Goal: Information Seeking & Learning: Check status

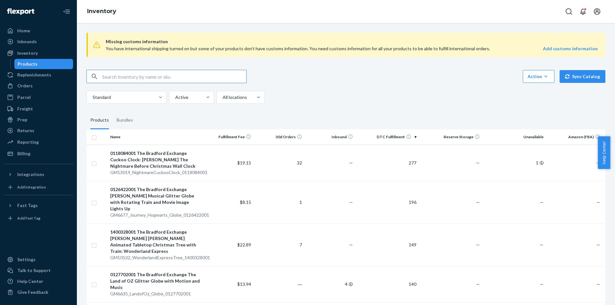
click at [139, 77] on input "text" at bounding box center [174, 76] width 144 height 13
paste input "GM109_Presley_Silicone_0302751001"
type input "GM109_Presley_Silicone_0302751001"
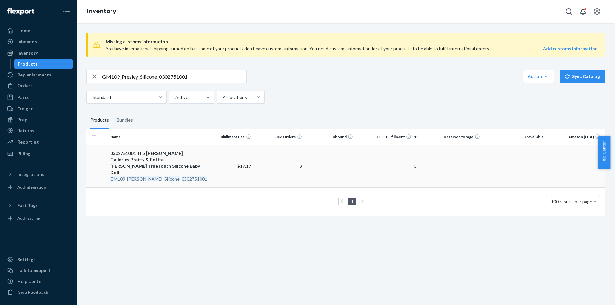
click at [164, 176] on em "Silicone" at bounding box center [171, 178] width 15 height 5
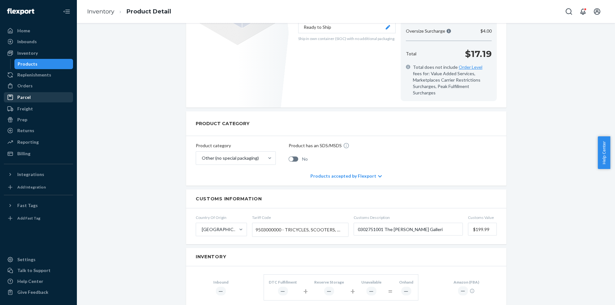
scroll to position [128, 0]
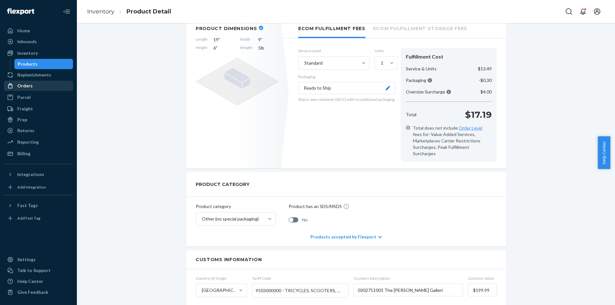
click at [40, 85] on div "Orders" at bounding box center [38, 85] width 68 height 9
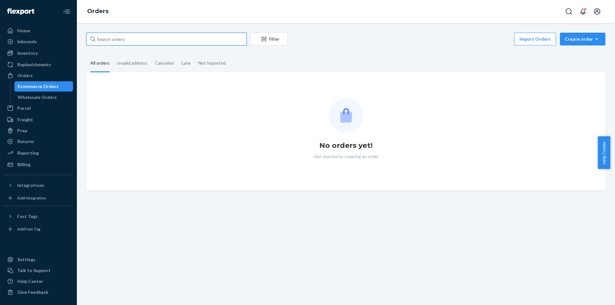
click at [135, 40] on input "text" at bounding box center [166, 39] width 160 height 13
paste input "GM109_Presley_Silicone_0302751001"
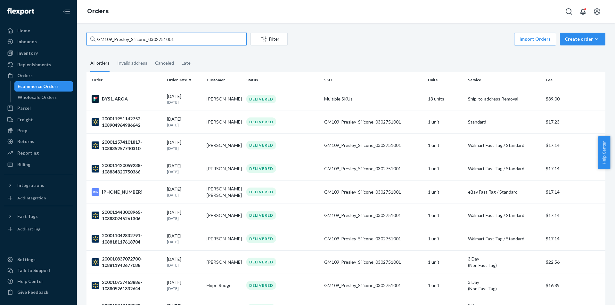
click at [197, 34] on input "GM109_Presley_Silicone_0302751001" at bounding box center [166, 39] width 160 height 13
paste input "5381_Feather_From_An_Angel_0909017"
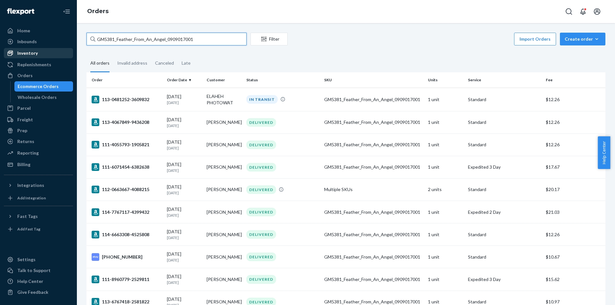
type input "GM5381_Feather_From_An_Angel_0909017001"
click at [33, 53] on div "Inventory" at bounding box center [27, 53] width 20 height 6
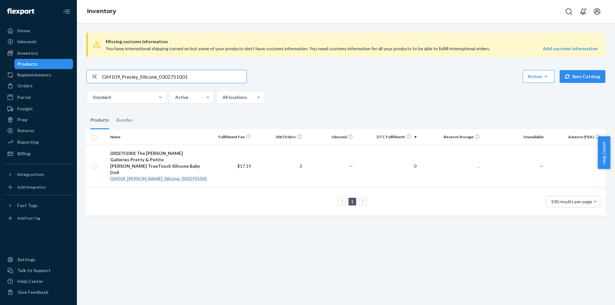
click at [212, 78] on input "GM109_Presley_Silicone_0302751001" at bounding box center [174, 76] width 144 height 13
click at [212, 77] on input "GM109_Presley_Silicone_0302751001" at bounding box center [174, 76] width 144 height 13
type input "GM5381_Feather_From_An_Angel_0909017001"
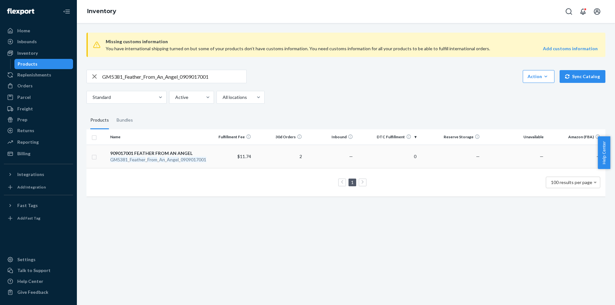
click at [161, 155] on div "909017001 FEATHER FROM AN ANGEL" at bounding box center [155, 153] width 90 height 6
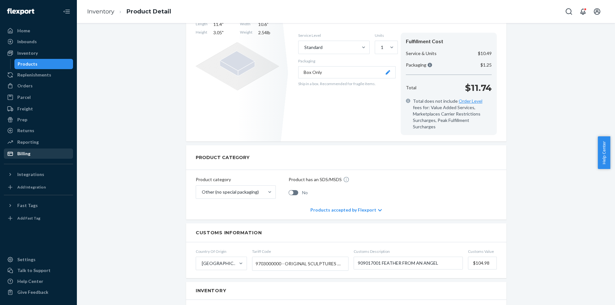
scroll to position [32, 0]
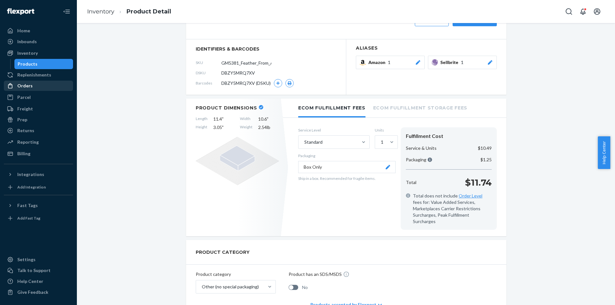
click at [39, 87] on div "Orders" at bounding box center [38, 85] width 68 height 9
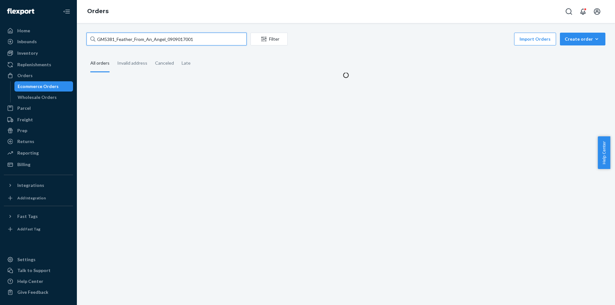
click at [201, 37] on input "GM5381_Feather_From_An_Angel_0909017001" at bounding box center [166, 39] width 160 height 13
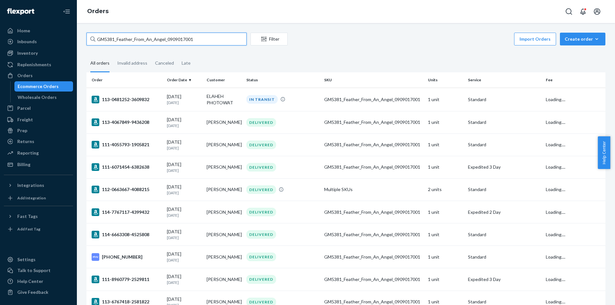
paste input "32_MajesticCompanKnife_0140712003"
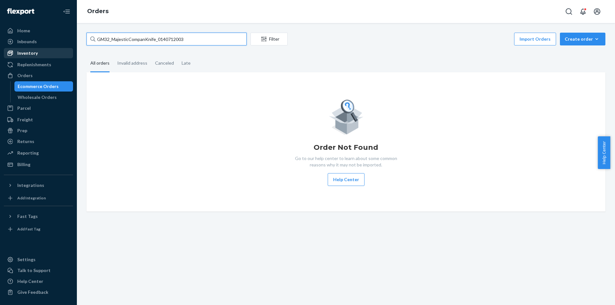
type input "GM32_MajesticCompanKnife_0140712003"
click at [41, 55] on div "Inventory" at bounding box center [38, 53] width 68 height 9
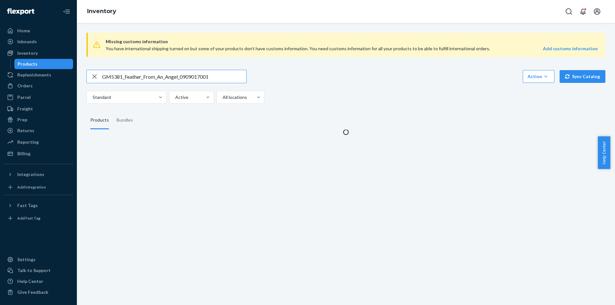
click at [225, 77] on input "GM5381_Feather_From_An_Angel_0909017001" at bounding box center [174, 76] width 144 height 13
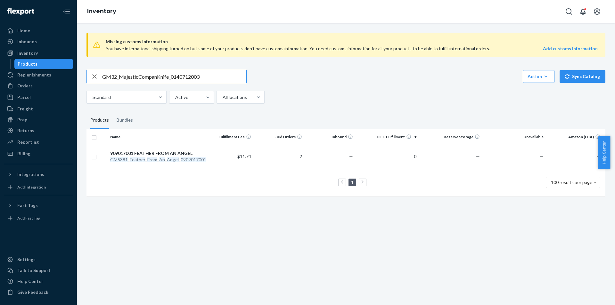
type input "GM32_MajesticCompanKnife_0140712003"
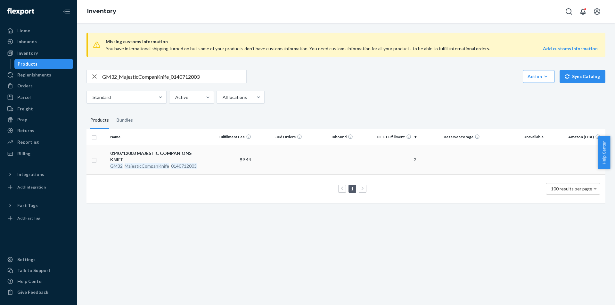
click at [156, 167] on em "MajesticCompanKnife" at bounding box center [147, 165] width 44 height 5
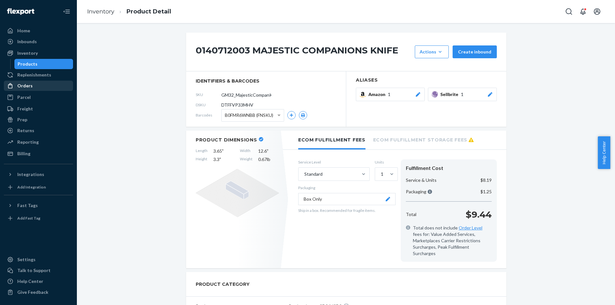
click at [34, 86] on div "Orders" at bounding box center [38, 85] width 68 height 9
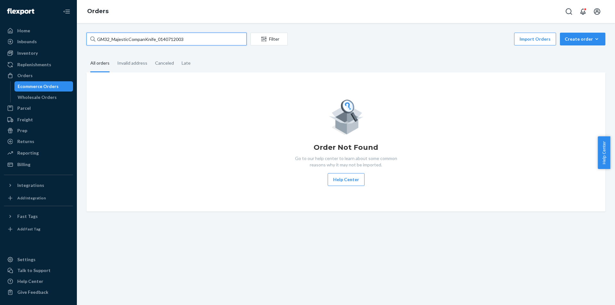
click at [197, 42] on input "GM32_MajesticCompanKnife_0140712003" at bounding box center [166, 39] width 160 height 13
paste input "5583_Meghan_Markle_Figurine_0908329001"
type input "GM5583_Meghan_Markle_Figurine_0908329001"
click at [38, 43] on div "Inbounds" at bounding box center [38, 41] width 68 height 9
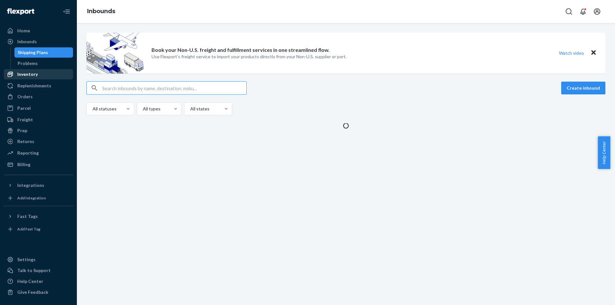
click at [31, 73] on div "Inventory" at bounding box center [27, 74] width 20 height 6
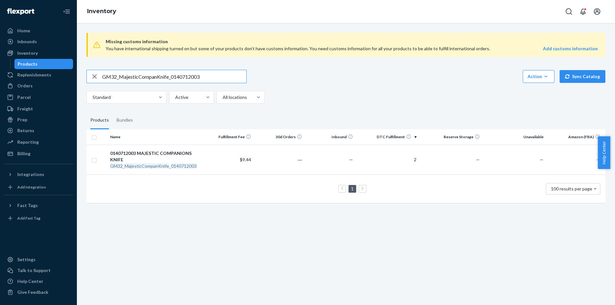
click at [213, 75] on input "GM32_MajesticCompanKnife_0140712003" at bounding box center [174, 76] width 144 height 13
paste input "88_LittleTownBethlehem_1401878001"
type input "GM88_LittleTownBethlehem_1401878001"
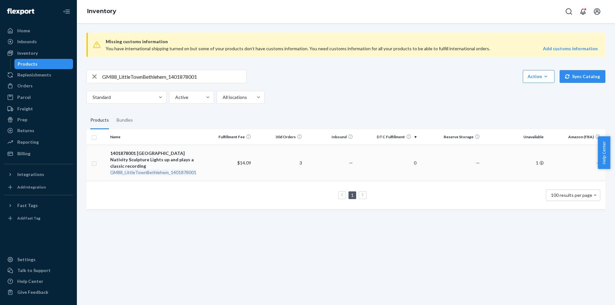
click at [160, 167] on div "1401878001 [GEOGRAPHIC_DATA] Nativity Sculpture Lights up and plays a classic r…" at bounding box center [155, 159] width 90 height 19
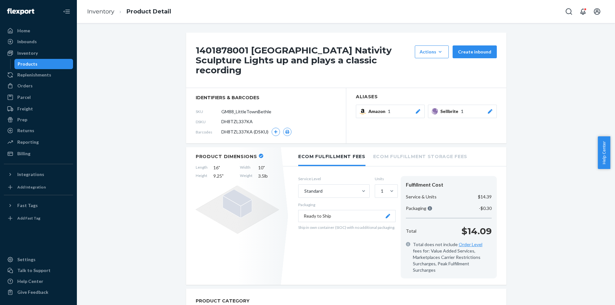
click at [31, 65] on div "Products" at bounding box center [28, 64] width 20 height 6
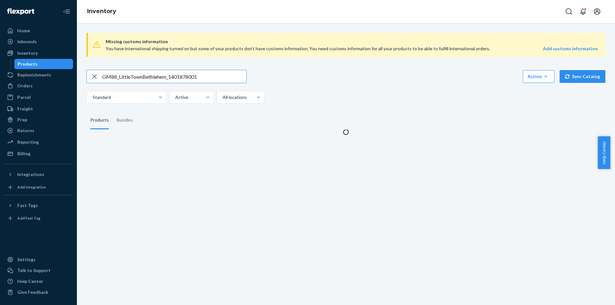
click at [215, 76] on input "GM88_LittleTownBethlehem_1401878001" at bounding box center [174, 76] width 144 height 13
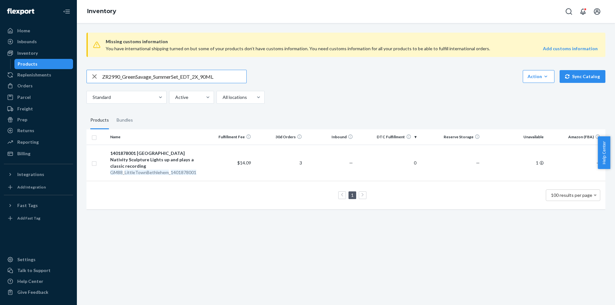
type input "ZR2990_GreenSavage_SummerSet_EDT_2X_90ML"
click at [154, 171] on div "ZR2990 _ GreenSavage _ SummerSet _ EDT _ 2X _ 90ML" at bounding box center [155, 172] width 90 height 6
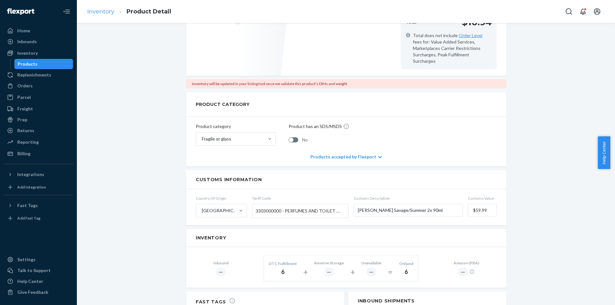
scroll to position [160, 0]
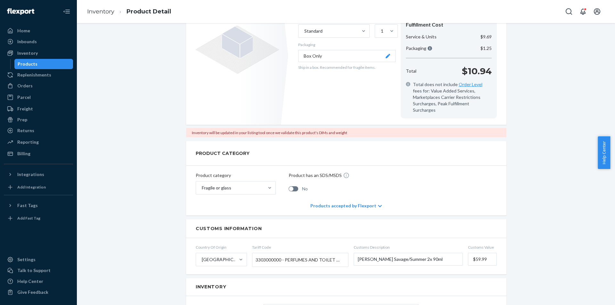
click at [46, 65] on div "Products" at bounding box center [44, 64] width 58 height 9
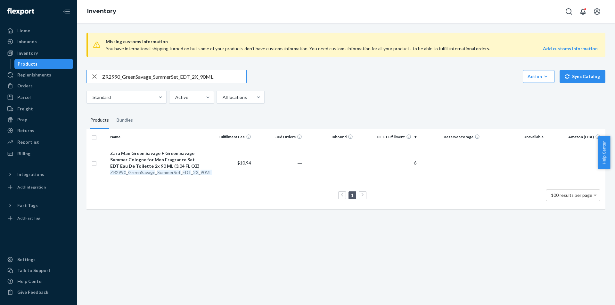
click at [207, 79] on input "ZR2990_GreenSavage_SummerSet_EDT_2X_90ML" at bounding box center [174, 76] width 144 height 13
paste input "3590_Passion_Temptation_EDP_1x_8"
type input "ZR3590_Passion_Temptation_EDP_1x_80ML"
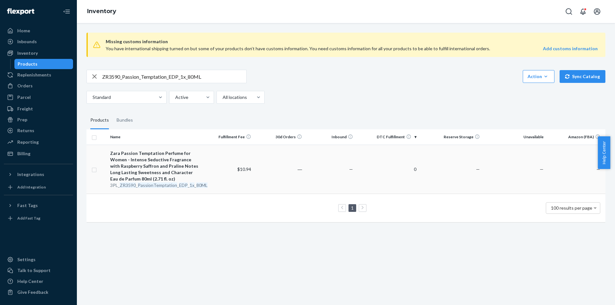
click at [147, 185] on em "PassionTemptation" at bounding box center [157, 184] width 39 height 5
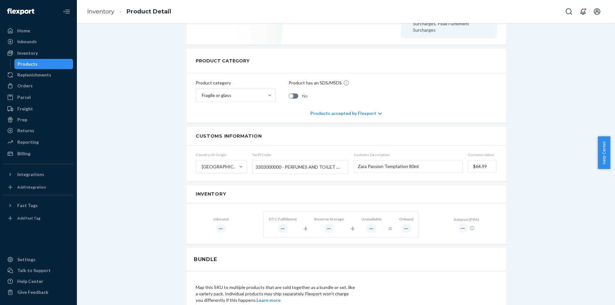
scroll to position [192, 0]
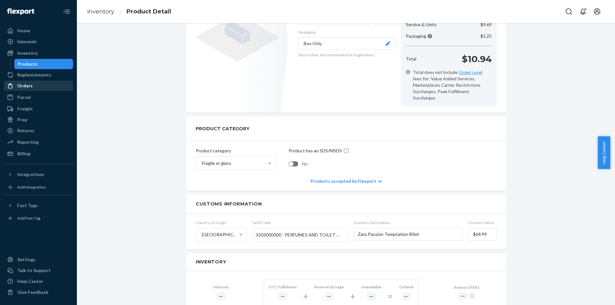
click at [44, 83] on div "Orders" at bounding box center [38, 85] width 68 height 9
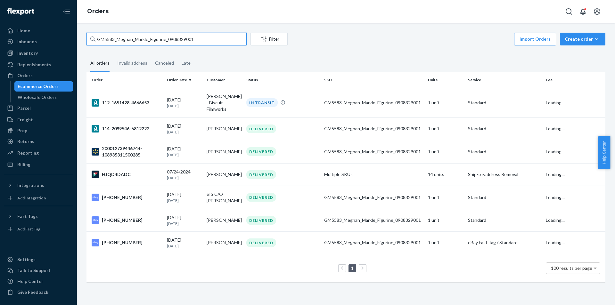
click at [222, 36] on input "GM5583_Meghan_Markle_Figurine_0908329001" at bounding box center [166, 39] width 160 height 13
paste input "ZR3590_Passion_Temptation_EDP_1x_80ML"
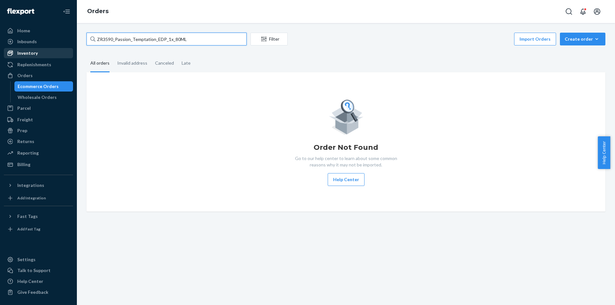
type input "ZR3590_Passion_Temptation_EDP_1x_80ML"
click at [25, 54] on div "Inventory" at bounding box center [27, 53] width 20 height 6
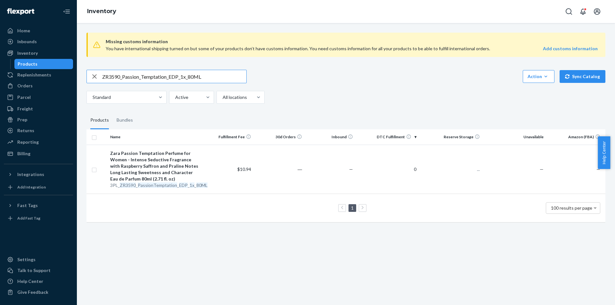
click at [218, 77] on input "ZR3590_Passion_Temptation_EDP_1x_80ML" at bounding box center [174, 76] width 144 height 13
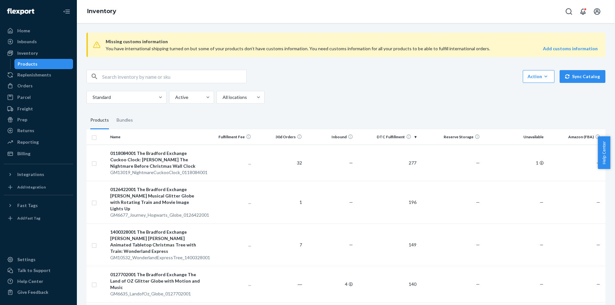
click at [175, 77] on input "text" at bounding box center [174, 76] width 144 height 13
paste input "ZR3590_Passion_Temptation_EDP_1x_80ML"
type input "ZR3590_Passion_Temptation_EDP_1x_80ML"
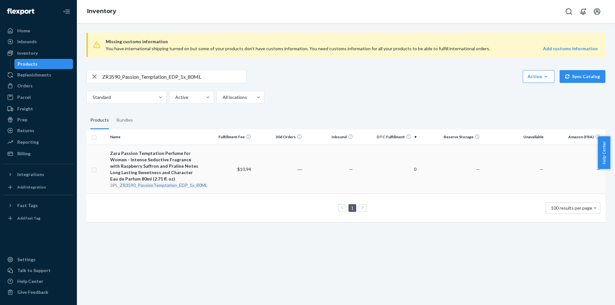
click at [141, 186] on em "PassionTemptation" at bounding box center [157, 184] width 39 height 5
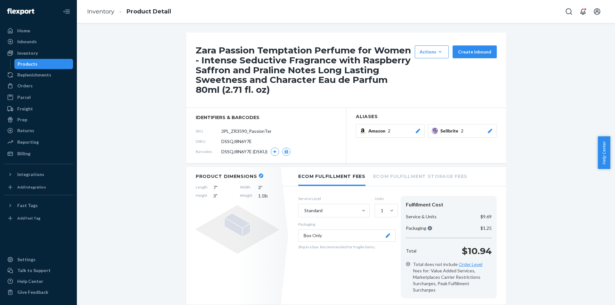
click at [488, 131] on icon at bounding box center [490, 131] width 4 height 4
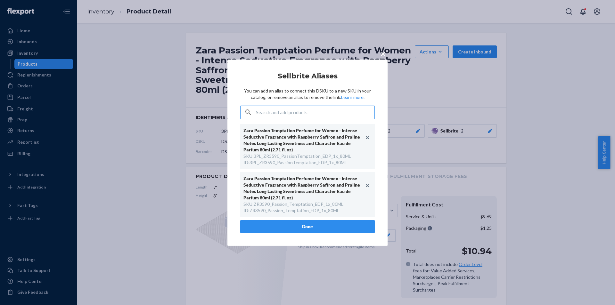
click at [156, 185] on div "× Sellbrite Aliases You can add an alias to connect this DSKU to a new SKU in y…" at bounding box center [307, 152] width 615 height 305
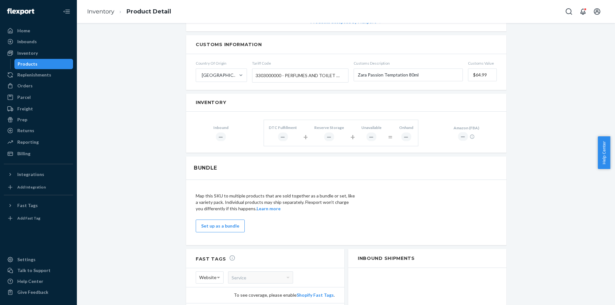
scroll to position [352, 0]
click at [41, 62] on div "Products" at bounding box center [44, 64] width 58 height 9
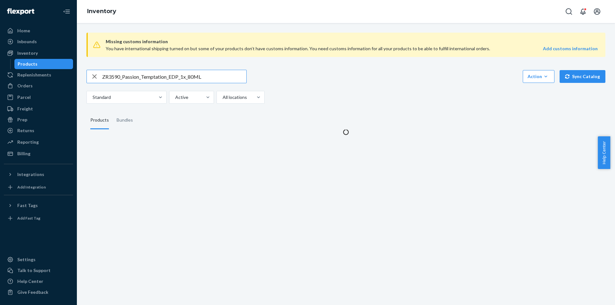
click at [203, 72] on input "ZR3590_Passion_Temptation_EDP_1x_80ML" at bounding box center [174, 76] width 144 height 13
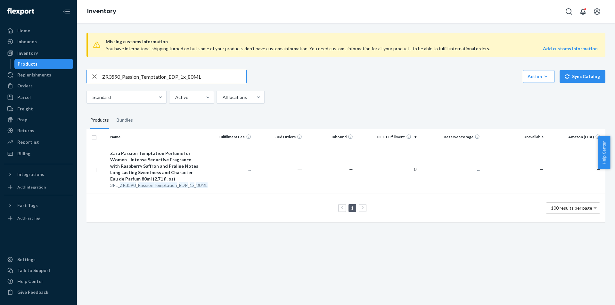
click at [203, 72] on input "ZR3590_Passion_Temptation_EDP_1x_80ML" at bounding box center [174, 76] width 144 height 13
type input "GM3655_ElvisBurningLoveGlobe_0125190001"
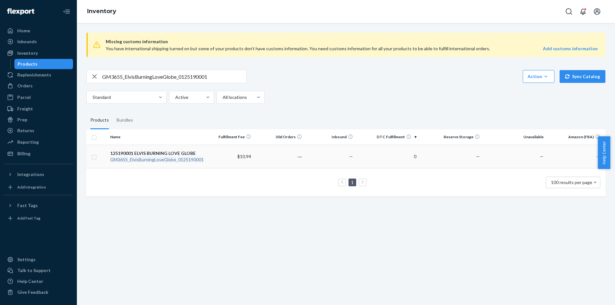
click at [160, 162] on em "ElvisBurningLoveGlobe" at bounding box center [153, 159] width 46 height 5
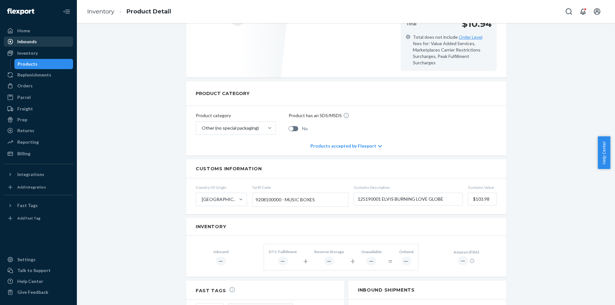
scroll to position [160, 0]
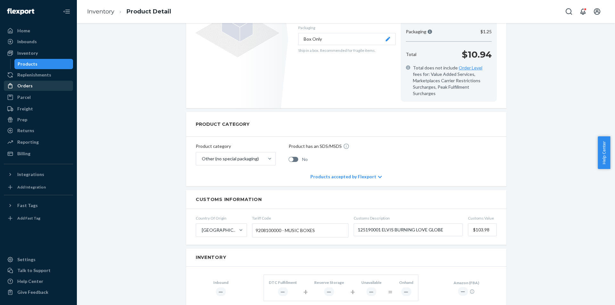
click at [33, 83] on div "Orders" at bounding box center [38, 85] width 68 height 9
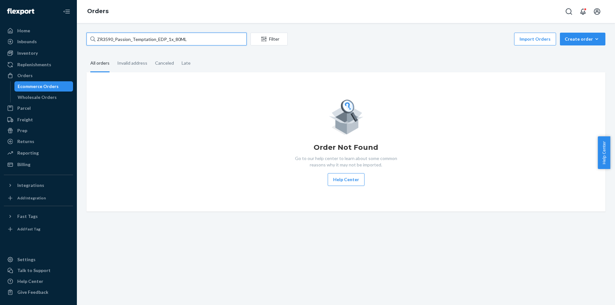
click at [199, 38] on input "ZR3590_Passion_Temptation_EDP_1x_80ML" at bounding box center [166, 39] width 160 height 13
paste input "GM3655_ElvisBurningLoveGlobe_0125190001"
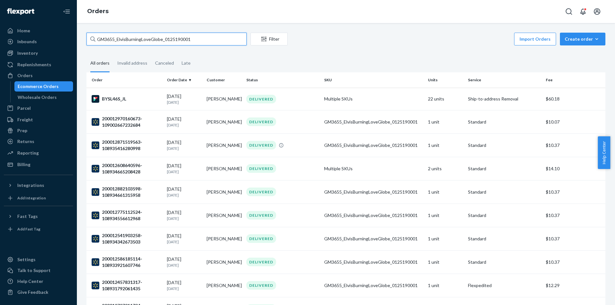
click at [182, 38] on input "GM3655_ElvisBurningLoveGlobe_0125190001" at bounding box center [166, 39] width 160 height 13
paste input "88_LittleTownBethlehem_1401878"
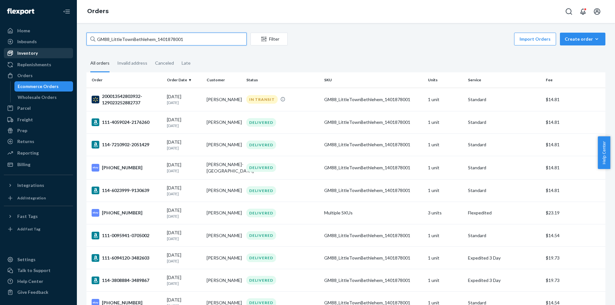
type input "GM88_LittleTownBethlehem_1401878001"
click at [41, 52] on div "Inventory" at bounding box center [38, 53] width 68 height 9
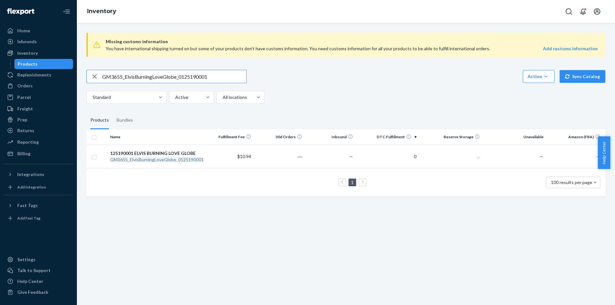
click at [214, 75] on input "GM3655_ElvisBurningLoveGlobe_0125190001" at bounding box center [174, 76] width 144 height 13
type input "GM88_LittleTownBethlehem_1401878001"
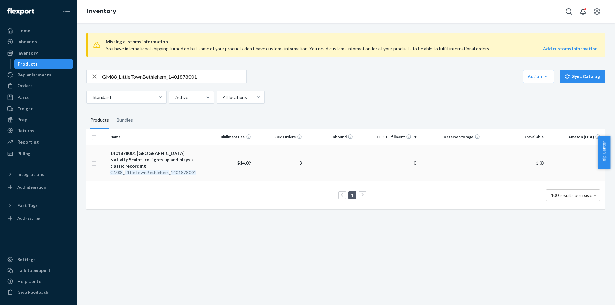
click at [161, 168] on div "1401878001 [GEOGRAPHIC_DATA] Nativity Sculpture Lights up and plays a classic r…" at bounding box center [155, 159] width 90 height 19
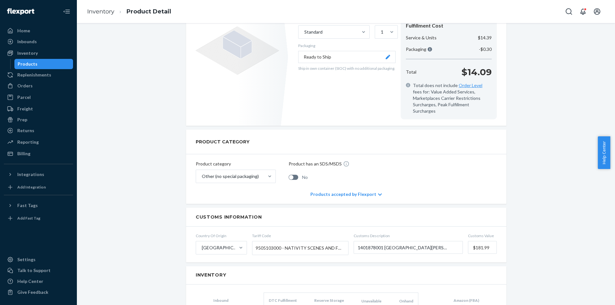
scroll to position [128, 0]
